Goal: Task Accomplishment & Management: Complete application form

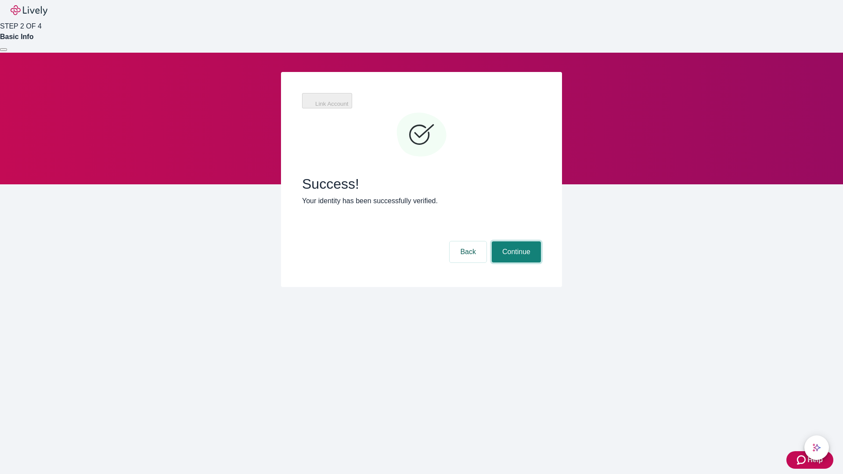
click at [515, 241] on button "Continue" at bounding box center [516, 251] width 49 height 21
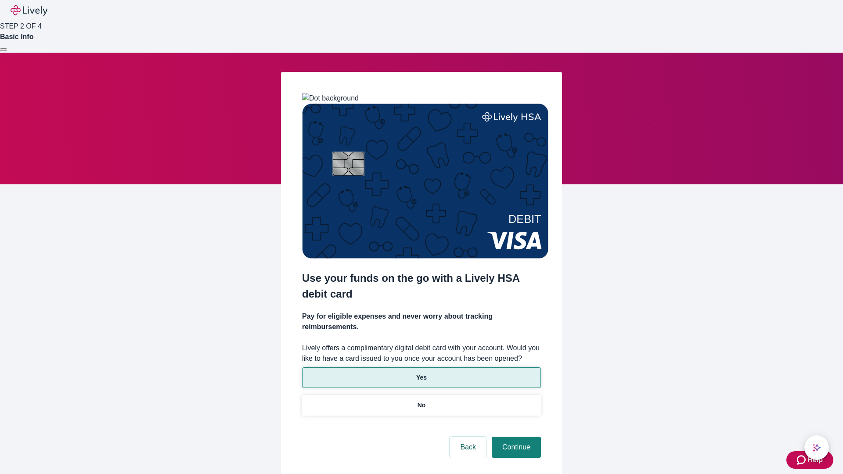
click at [421, 373] on p "Yes" at bounding box center [421, 377] width 11 height 9
click at [515, 437] on button "Continue" at bounding box center [516, 447] width 49 height 21
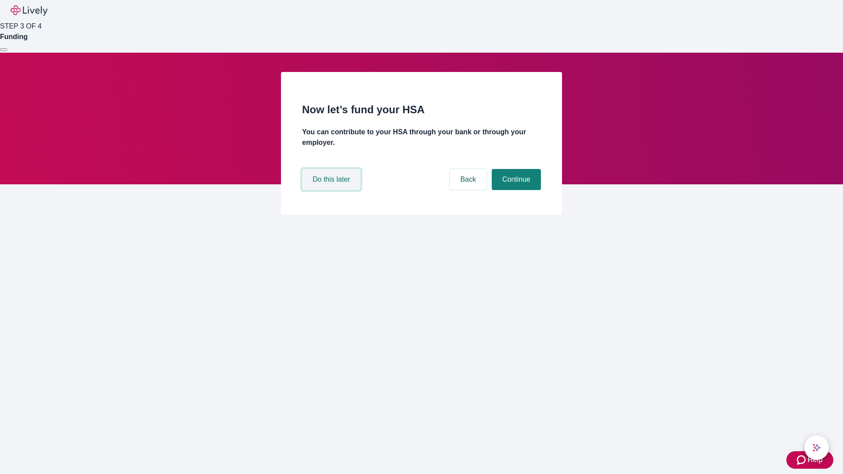
click at [332, 190] on button "Do this later" at bounding box center [331, 179] width 58 height 21
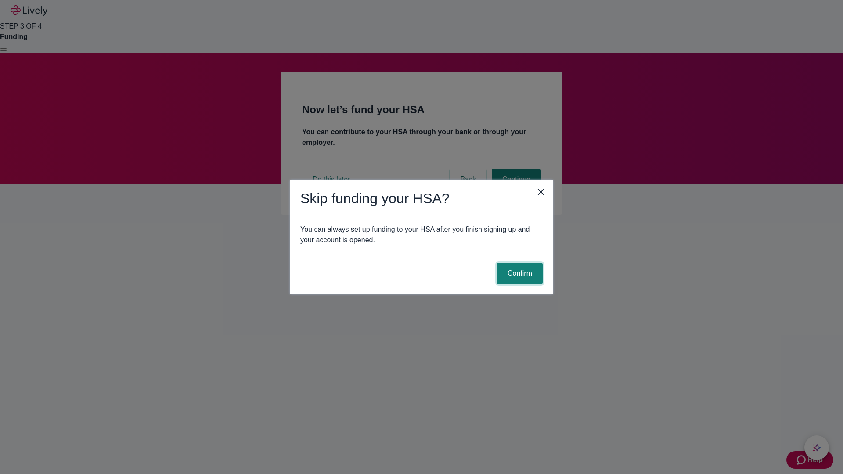
click at [518, 273] on button "Confirm" at bounding box center [520, 273] width 46 height 21
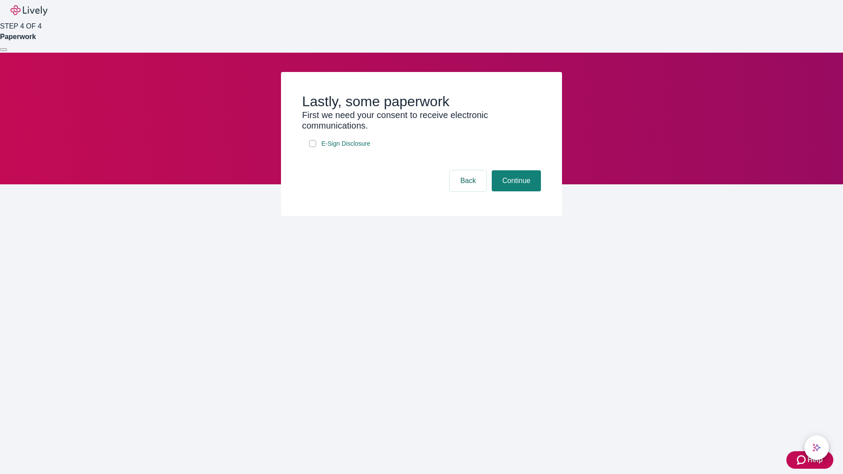
click at [313, 147] on input "E-Sign Disclosure" at bounding box center [312, 143] width 7 height 7
checkbox input "true"
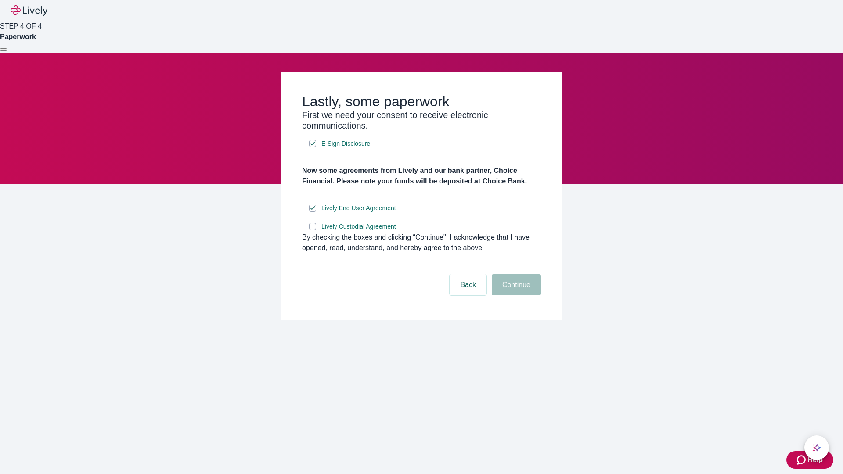
click at [313, 230] on input "Lively Custodial Agreement" at bounding box center [312, 226] width 7 height 7
checkbox input "true"
click at [515, 295] on button "Continue" at bounding box center [516, 284] width 49 height 21
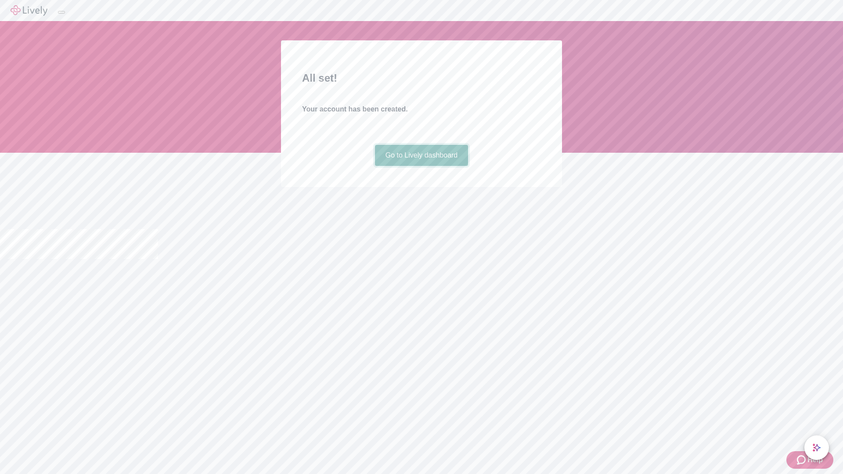
click at [421, 166] on link "Go to Lively dashboard" at bounding box center [421, 155] width 93 height 21
